Goal: Task Accomplishment & Management: Manage account settings

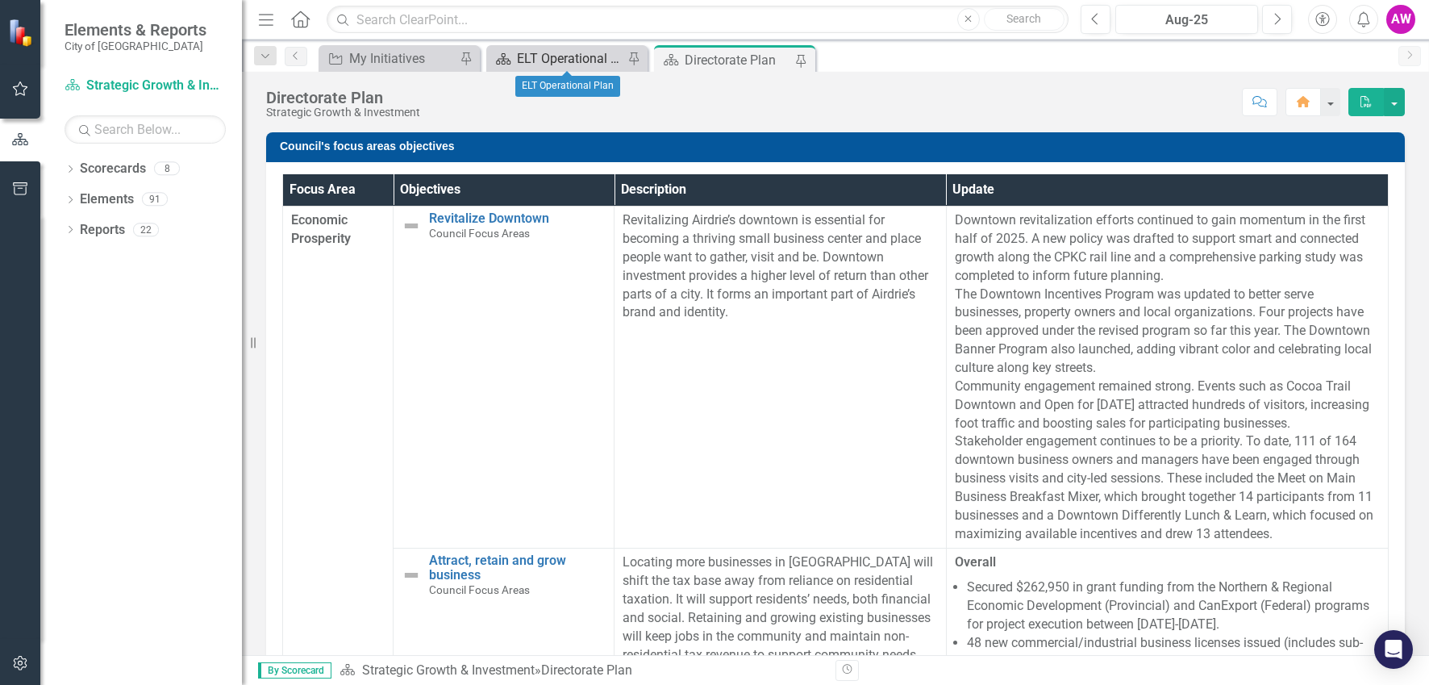
click at [614, 54] on div "ELT Operational Plan" at bounding box center [570, 58] width 106 height 20
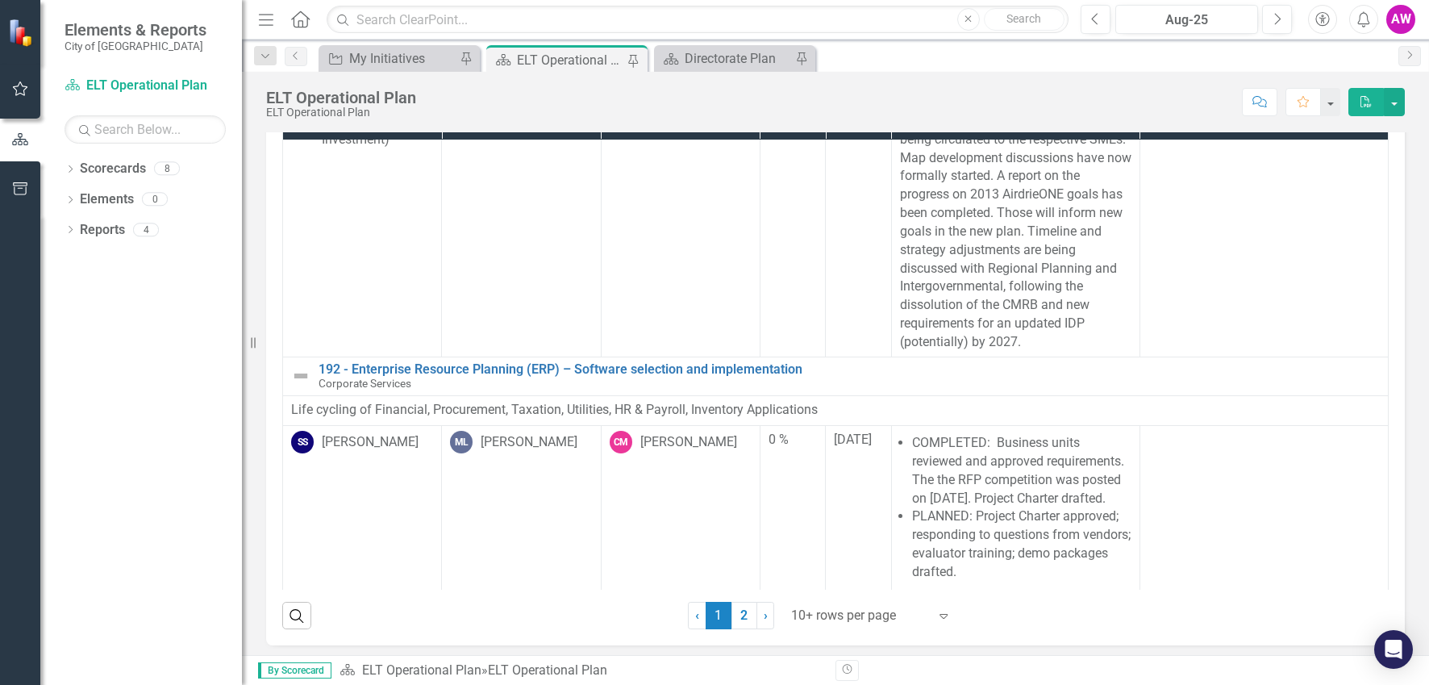
scroll to position [105, 0]
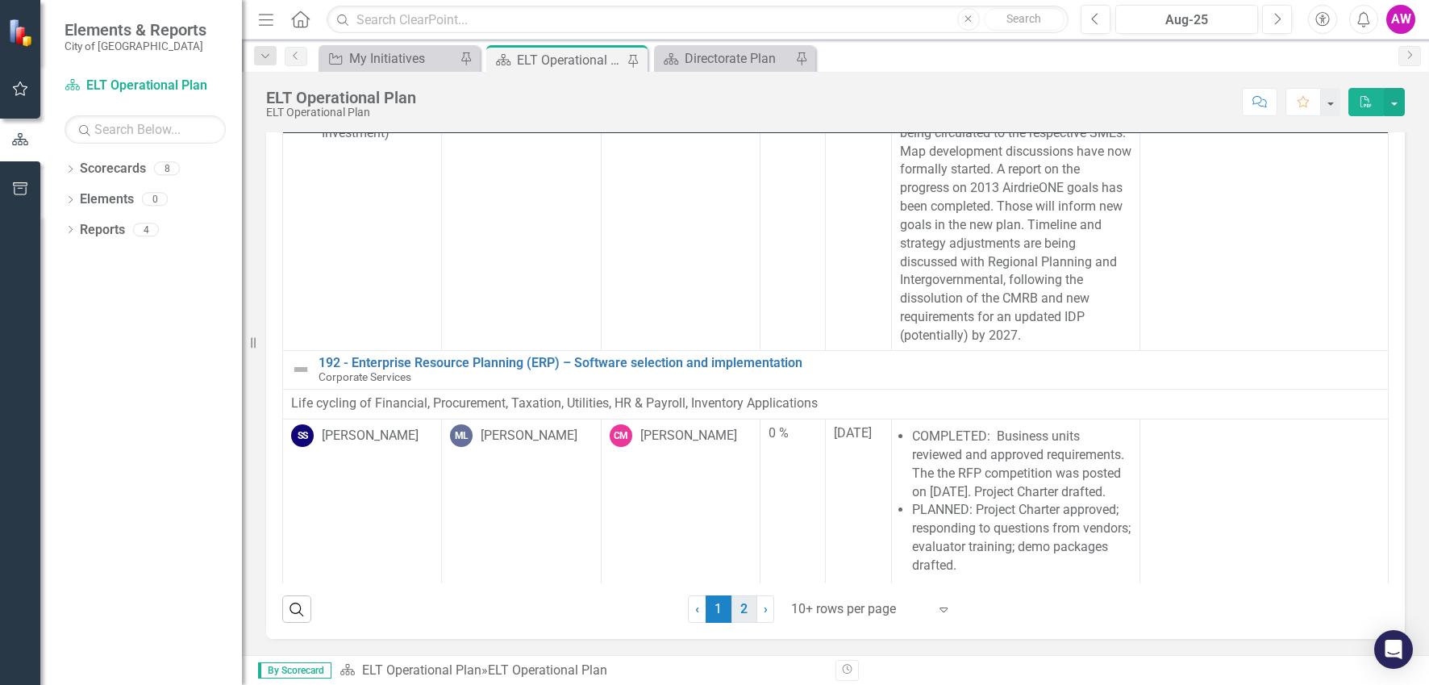
click at [739, 612] on link "2" at bounding box center [744, 608] width 26 height 27
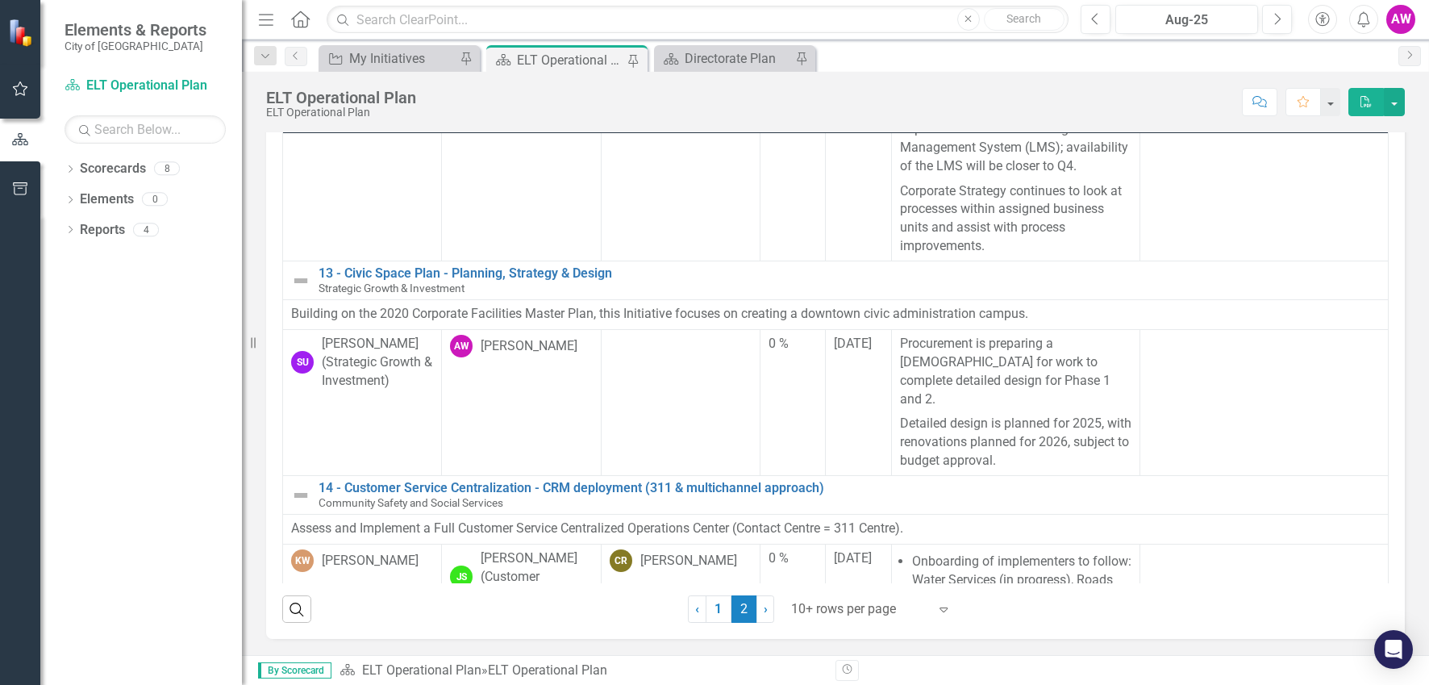
scroll to position [242, 0]
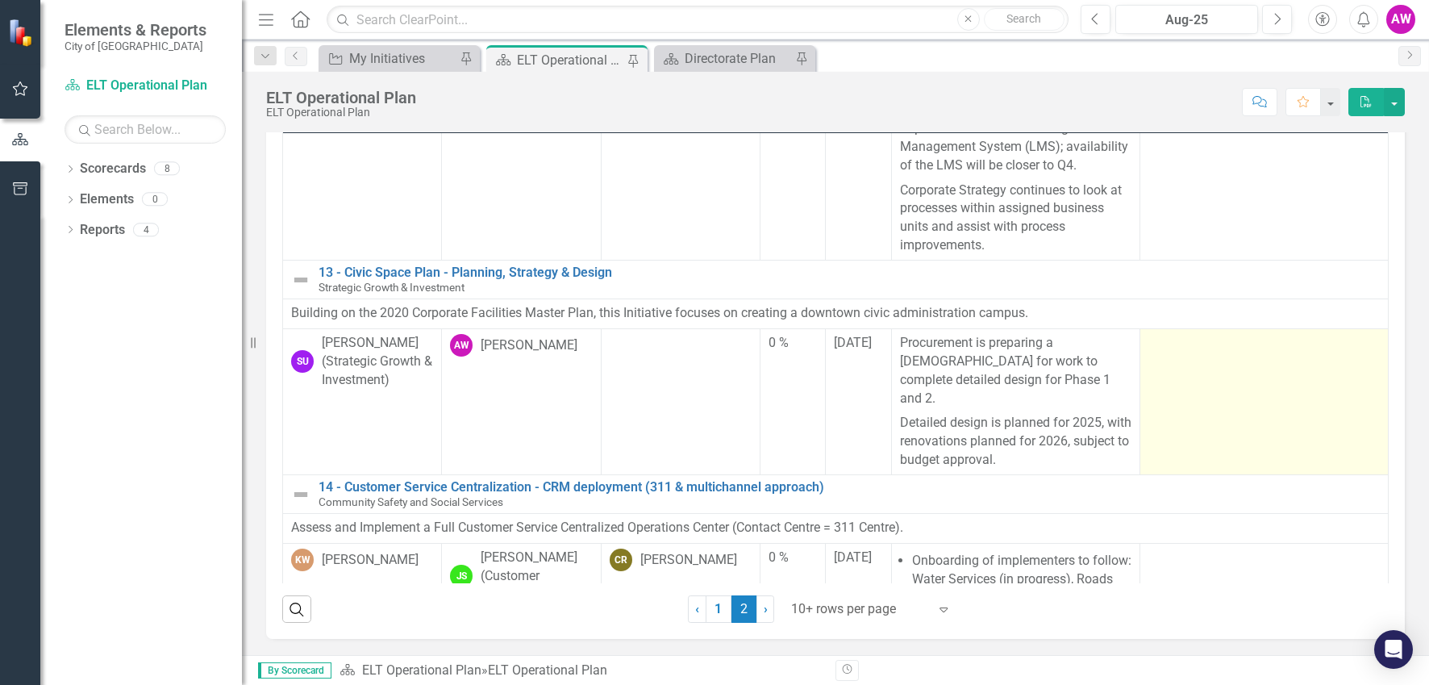
click at [1150, 381] on td at bounding box center [1263, 402] width 248 height 146
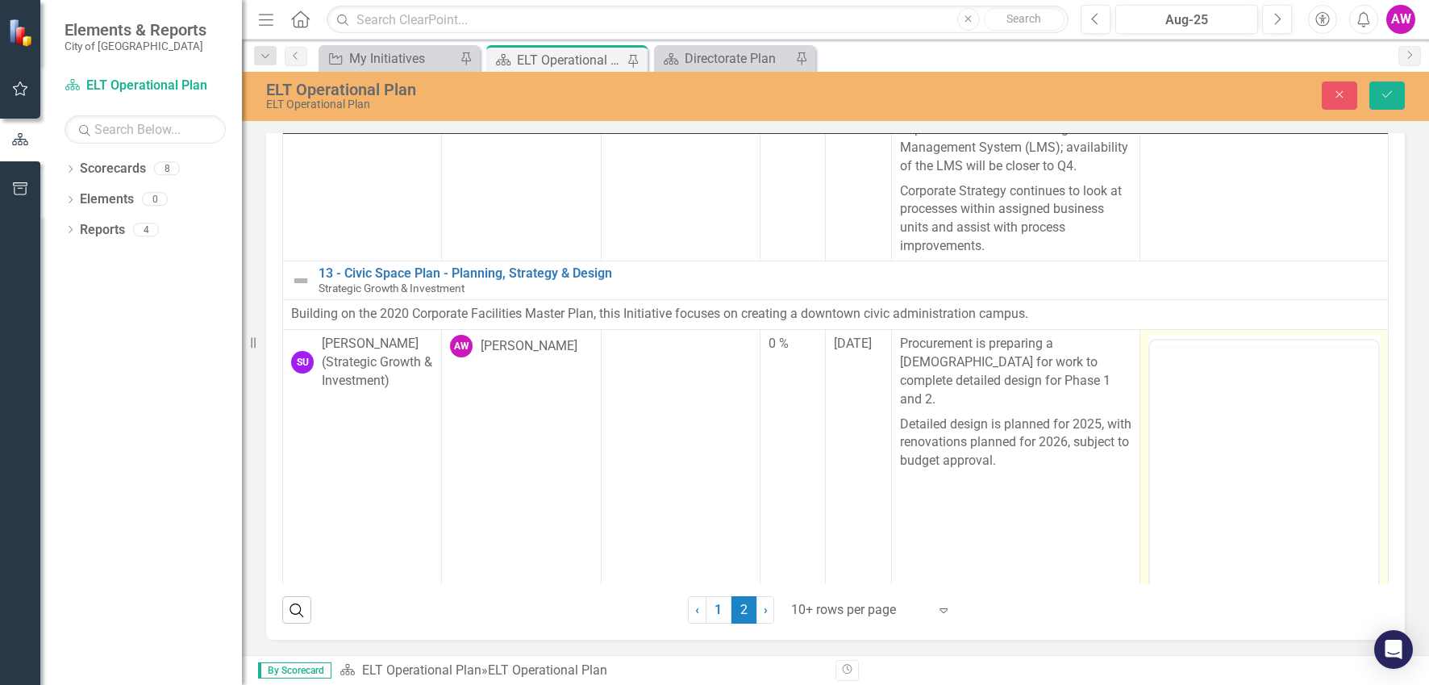
scroll to position [0, 0]
click at [1150, 347] on div at bounding box center [1264, 343] width 228 height 6
click at [1171, 417] on body "Rich Text Area. Press ALT-0 for help." at bounding box center [1263, 499] width 228 height 242
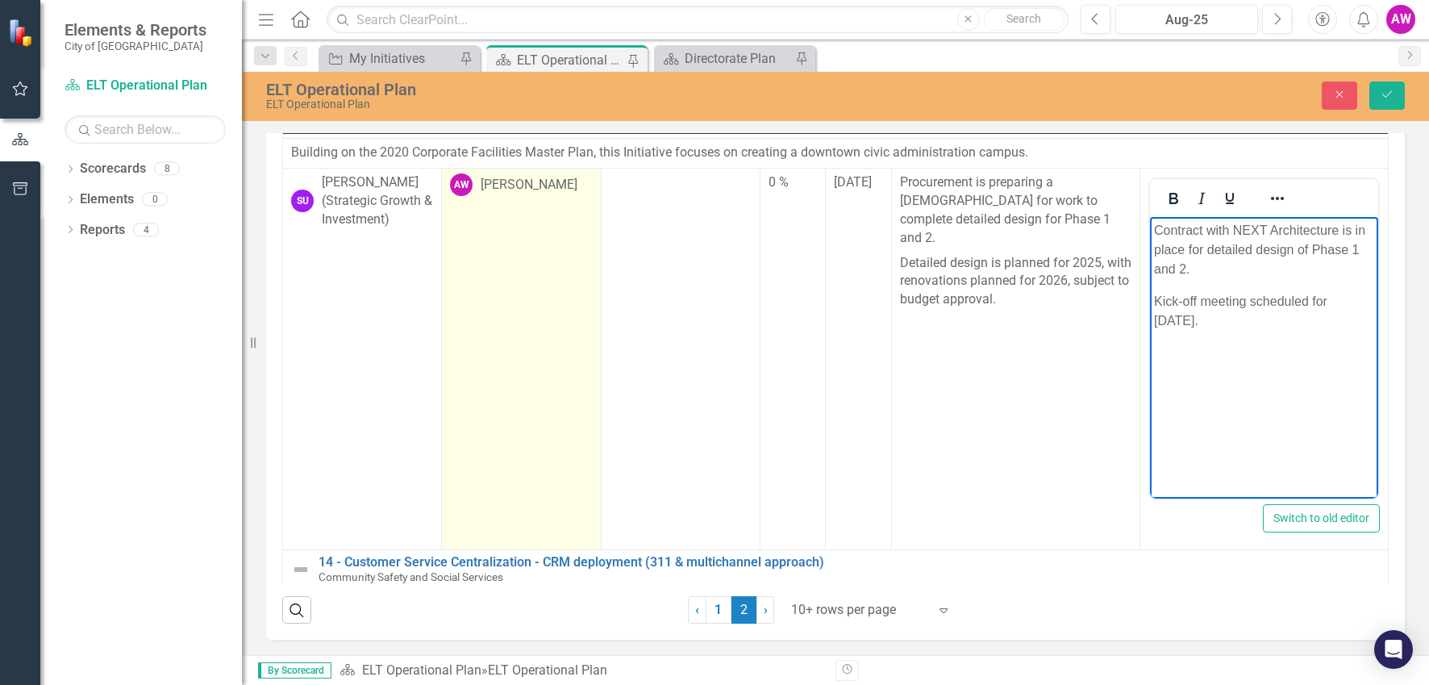
scroll to position [323, 0]
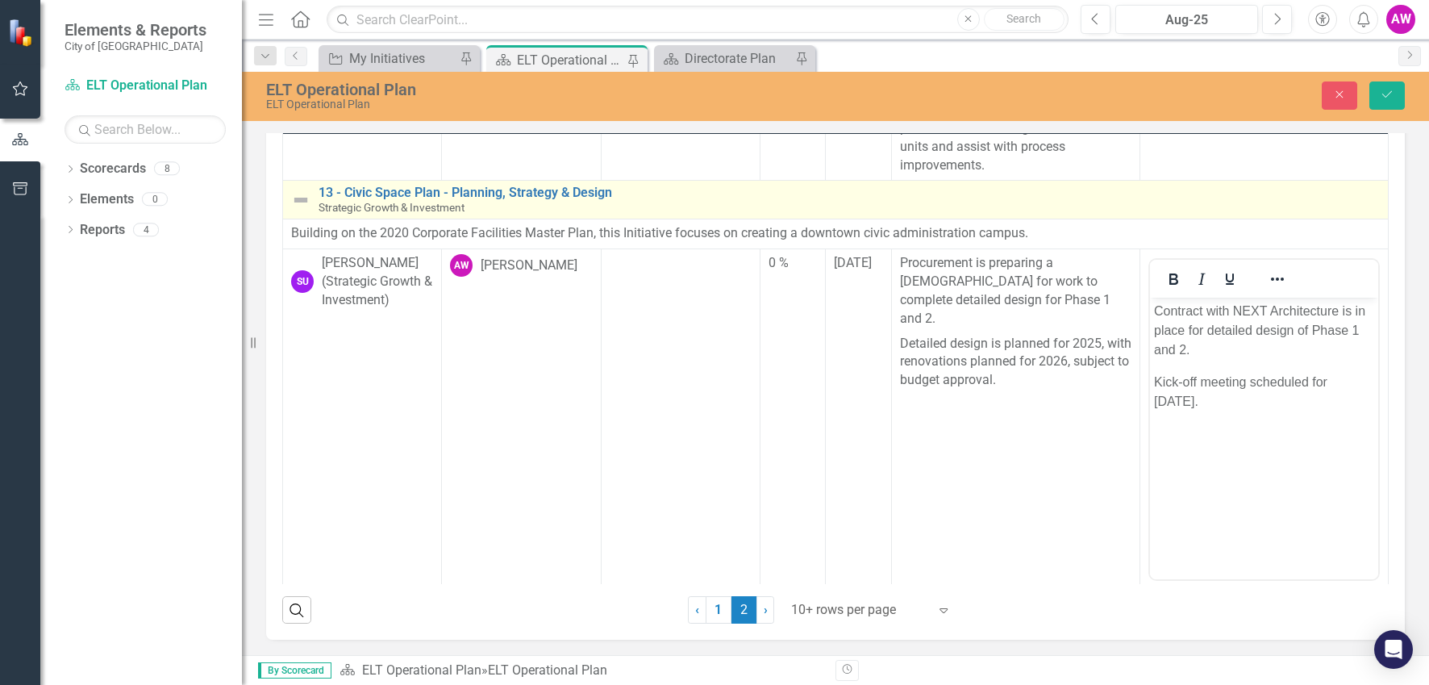
click at [305, 210] on img at bounding box center [300, 199] width 19 height 19
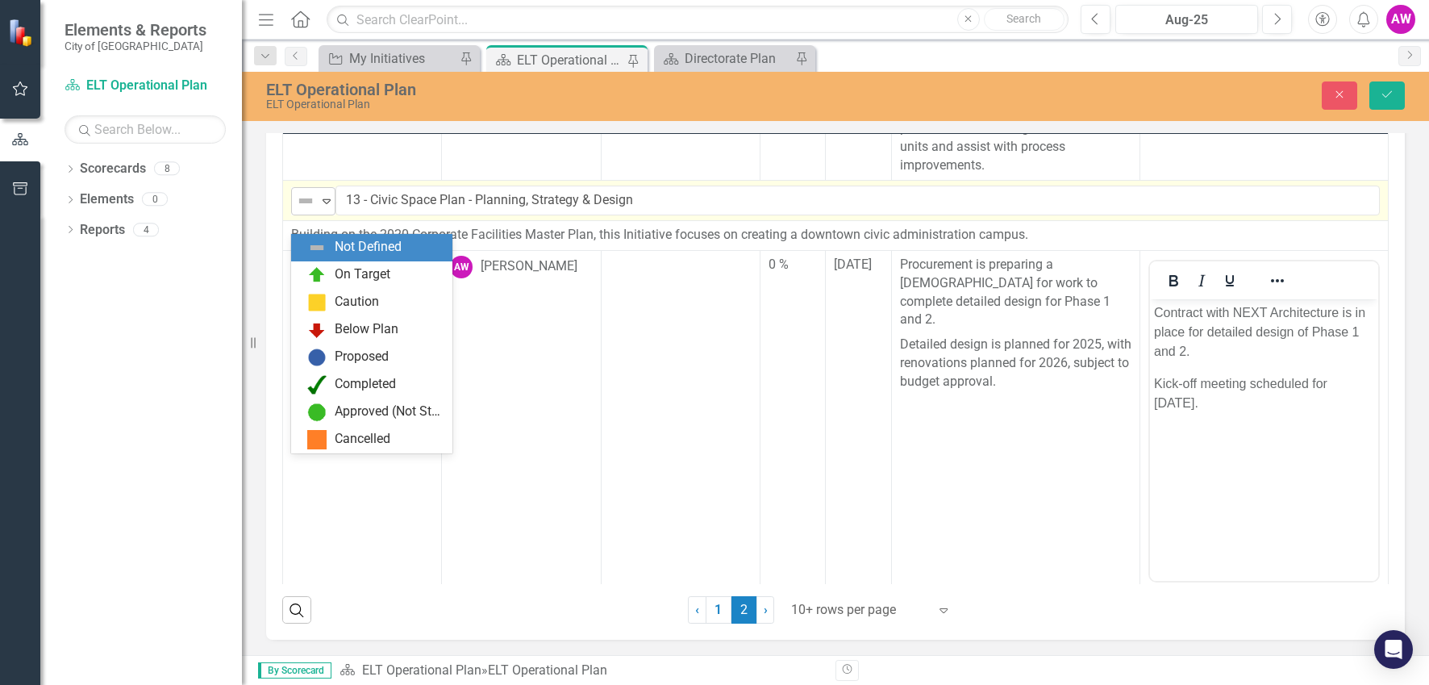
click at [329, 207] on icon "Expand" at bounding box center [327, 200] width 16 height 13
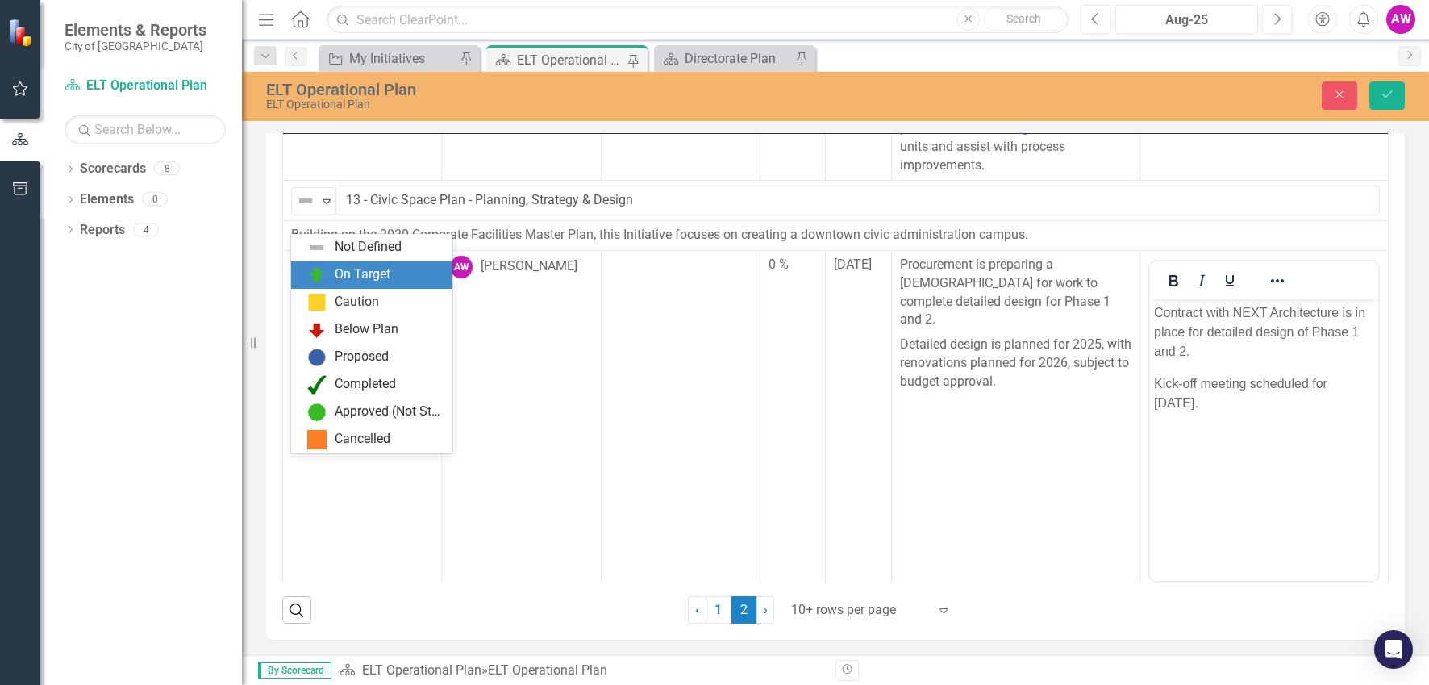
click at [356, 273] on div "On Target" at bounding box center [363, 274] width 56 height 19
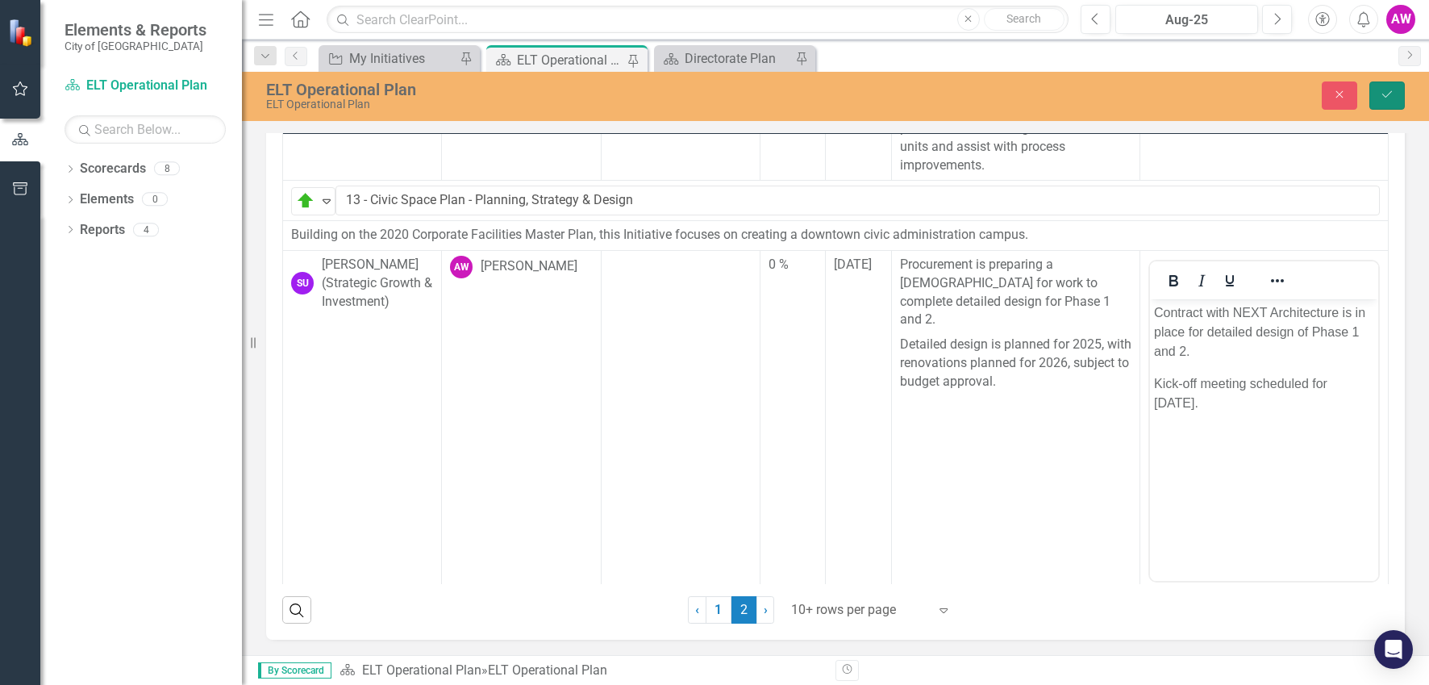
click at [1389, 91] on icon "Save" at bounding box center [1387, 94] width 15 height 11
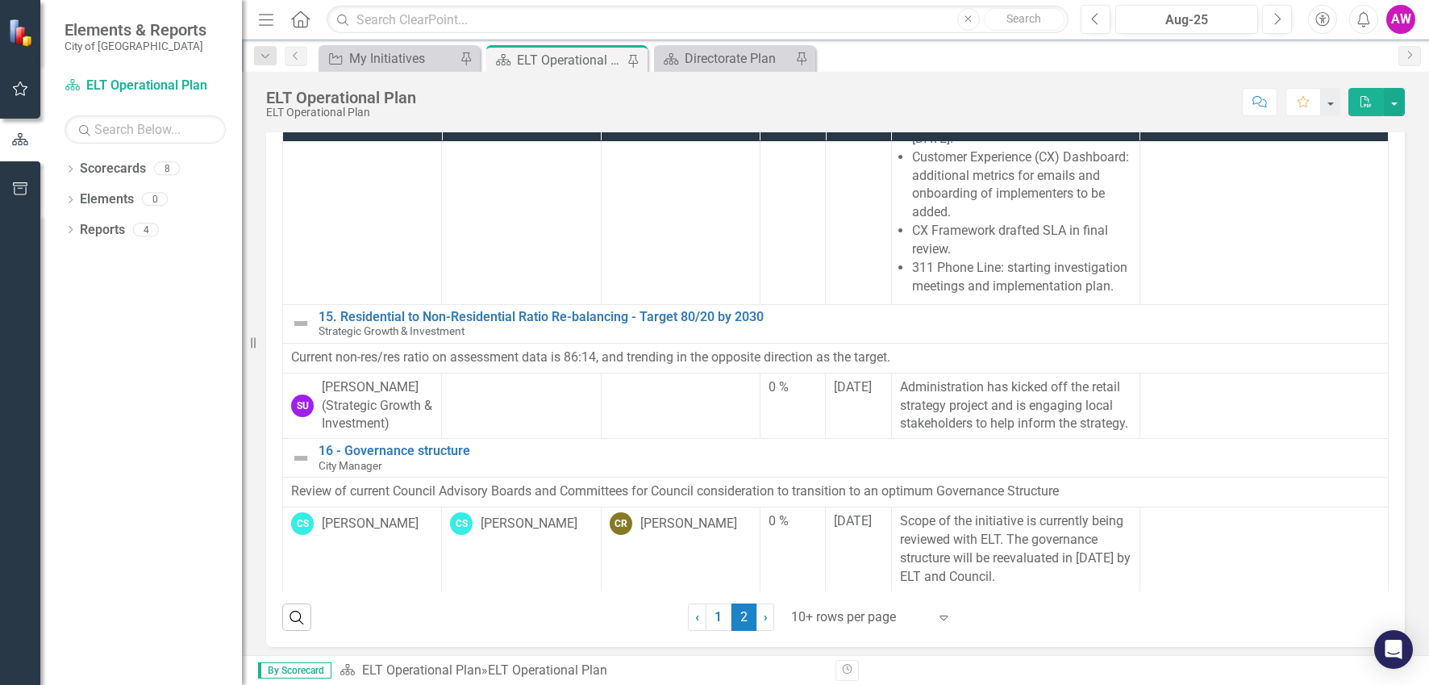
scroll to position [98, 0]
